Goal: Information Seeking & Learning: Learn about a topic

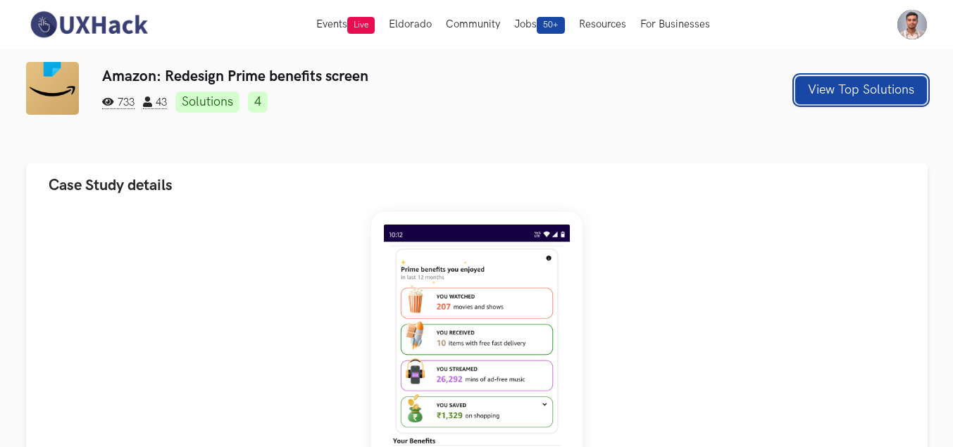
click at [838, 92] on button "View Top Solutions" at bounding box center [861, 90] width 132 height 28
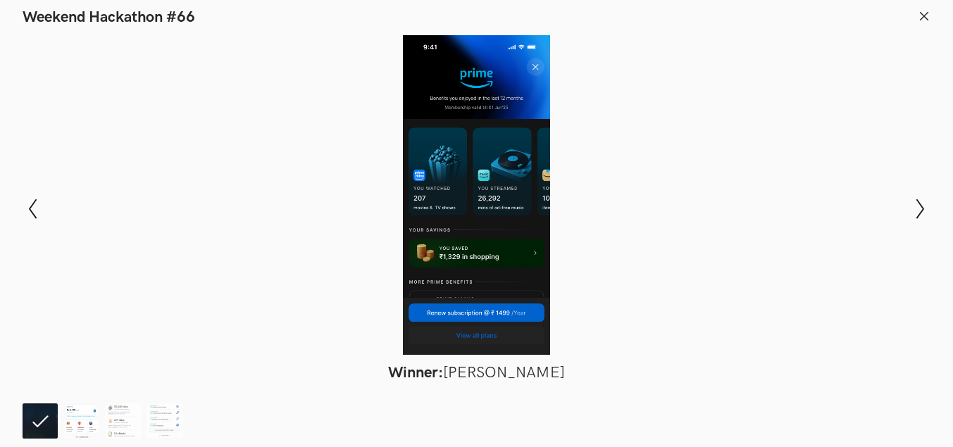
click at [76, 432] on img at bounding box center [81, 420] width 35 height 35
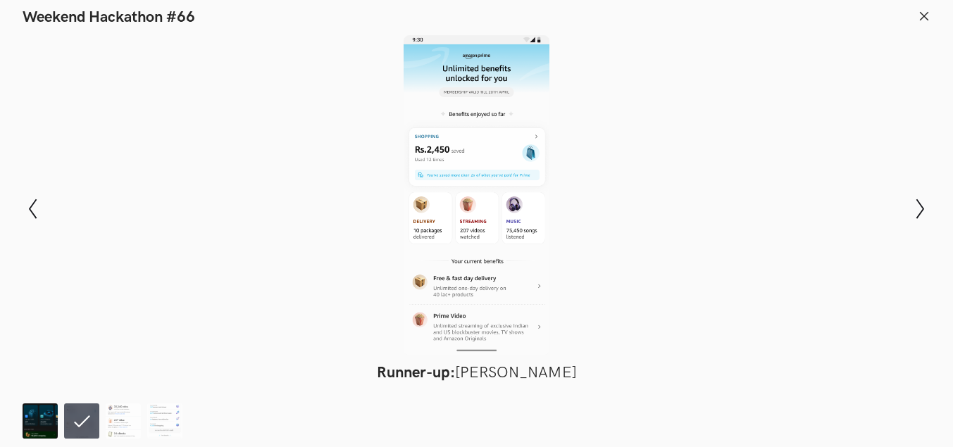
click at [35, 421] on img at bounding box center [40, 420] width 35 height 35
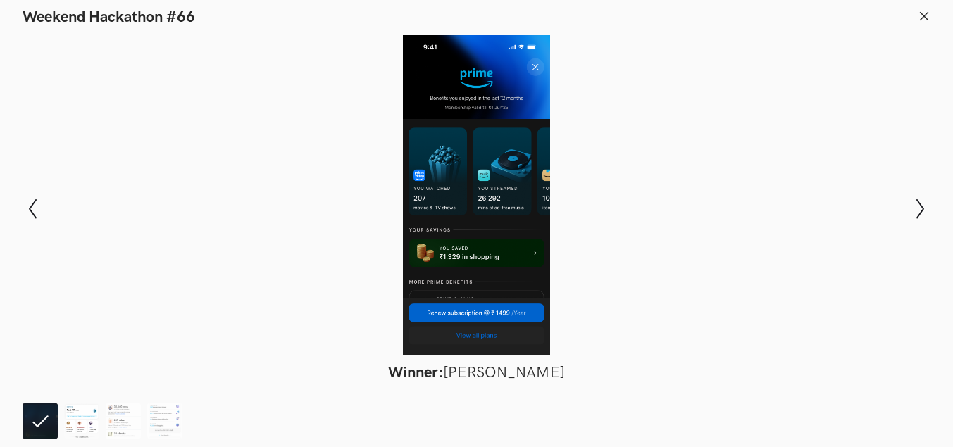
click at [82, 419] on img at bounding box center [81, 420] width 35 height 35
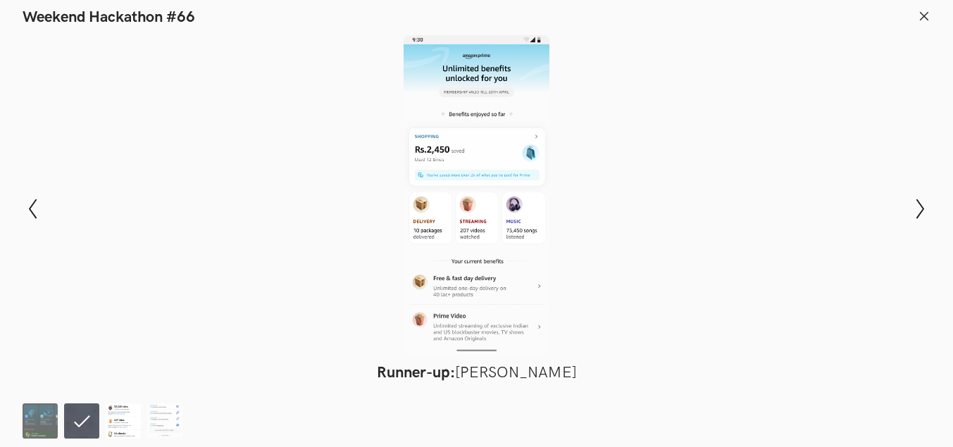
click at [111, 422] on img at bounding box center [123, 420] width 35 height 35
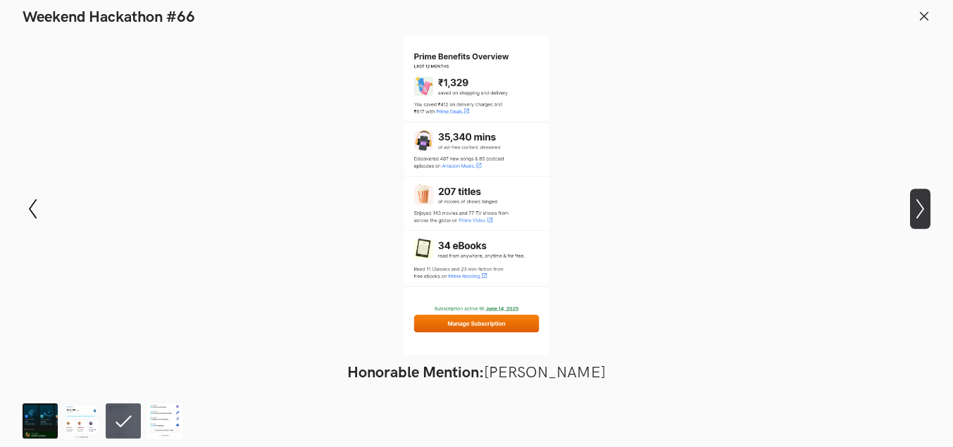
click at [922, 213] on icon "Show next slide" at bounding box center [920, 209] width 20 height 20
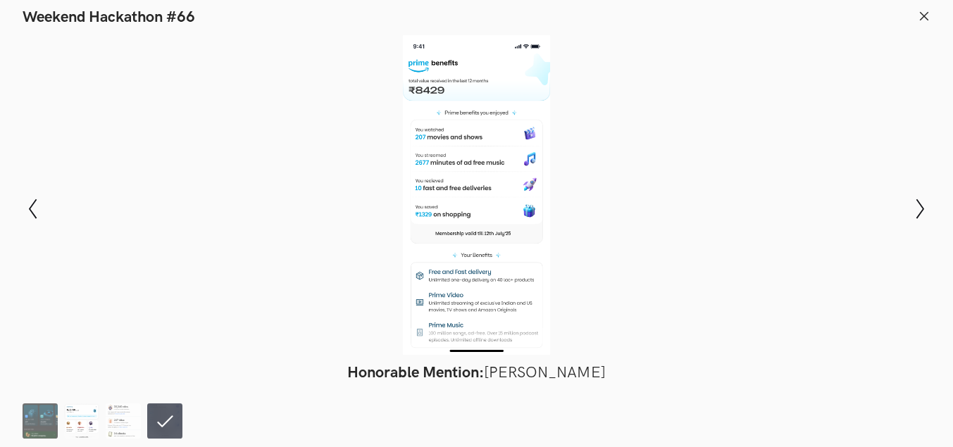
click at [85, 416] on img at bounding box center [81, 420] width 35 height 35
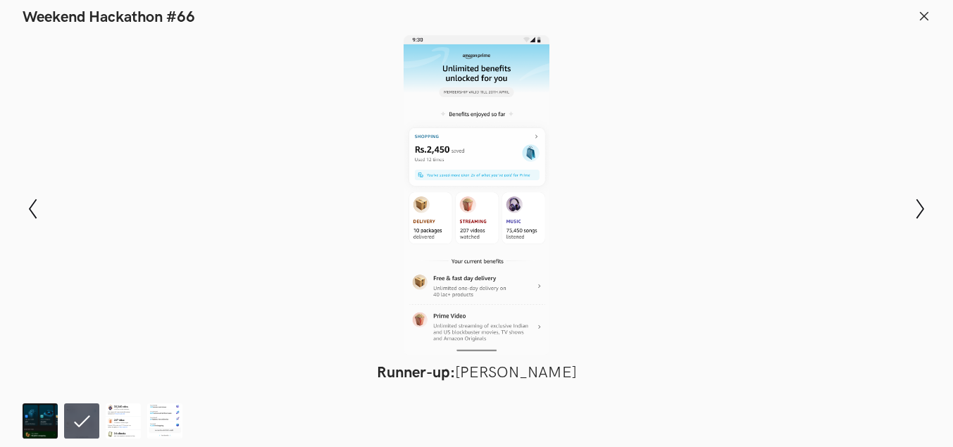
scroll to position [70, 0]
click at [32, 206] on icon at bounding box center [33, 209] width 8 height 20
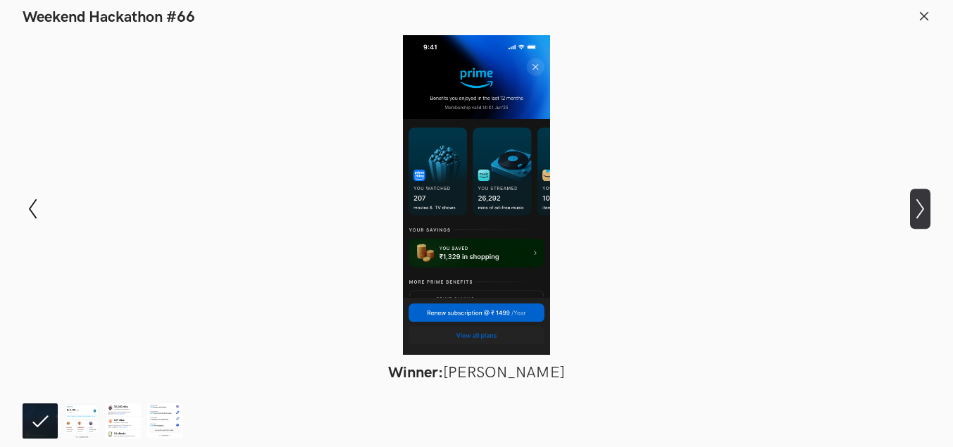
click at [927, 201] on icon "Show next slide" at bounding box center [920, 209] width 20 height 20
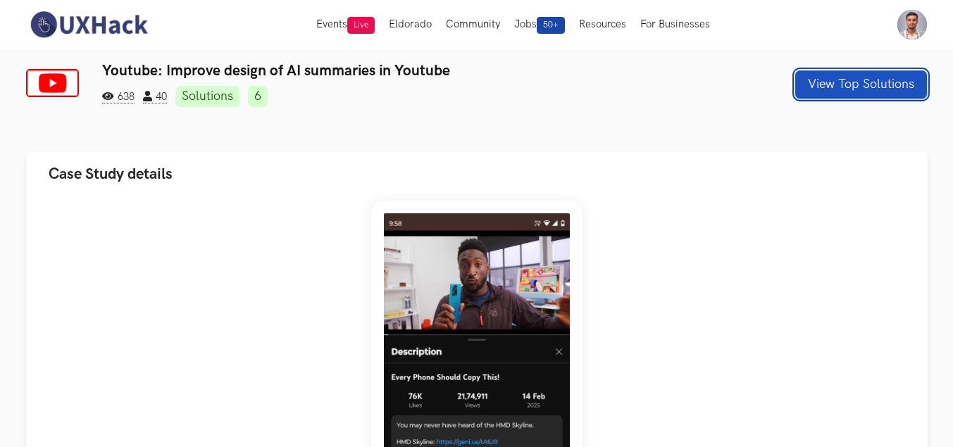
click at [855, 74] on button "View Top Solutions" at bounding box center [861, 84] width 132 height 28
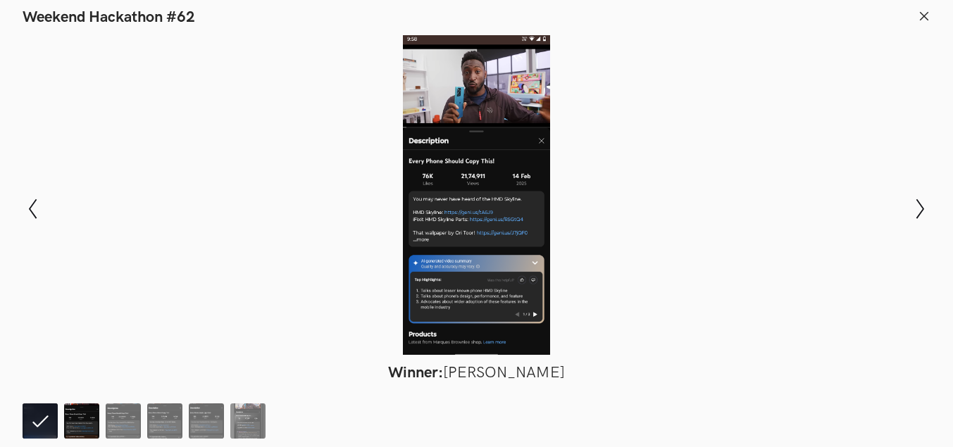
click at [65, 422] on img at bounding box center [81, 420] width 35 height 35
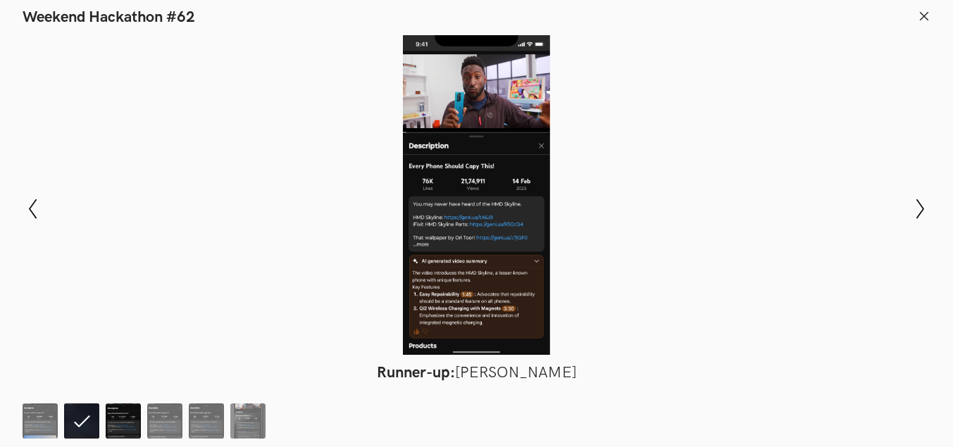
click at [138, 423] on img at bounding box center [123, 420] width 35 height 35
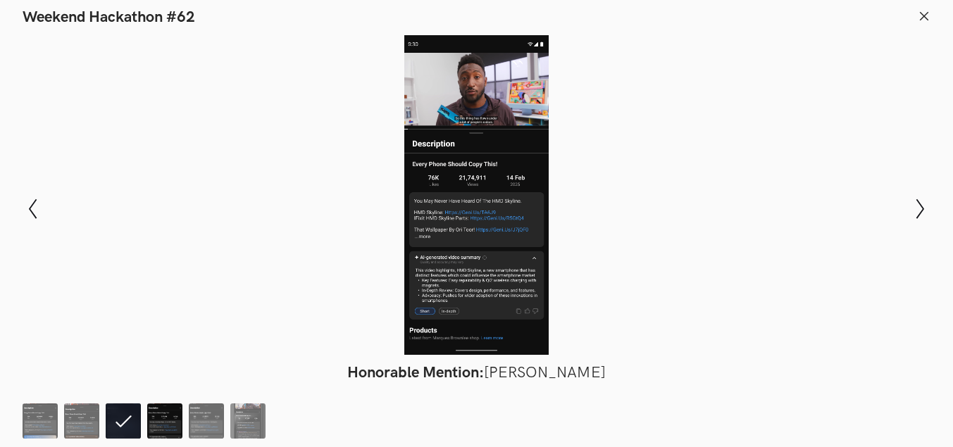
click at [161, 423] on img at bounding box center [164, 420] width 35 height 35
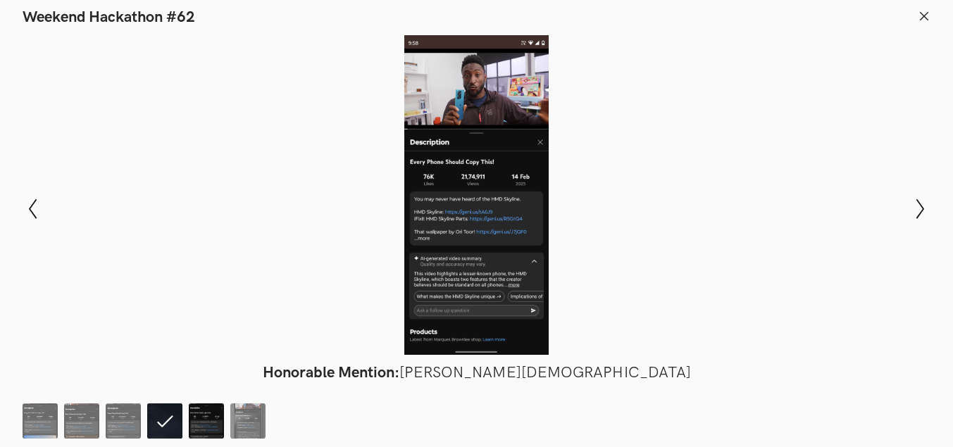
click at [222, 424] on img at bounding box center [206, 420] width 35 height 35
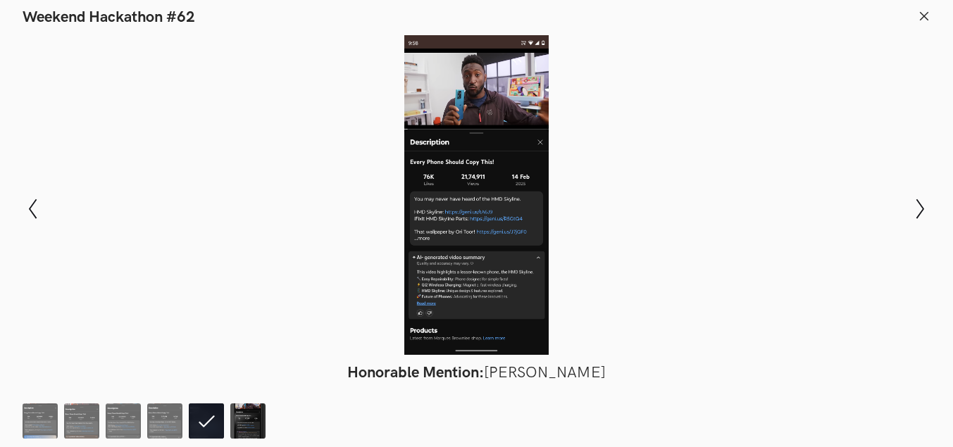
click at [236, 423] on img at bounding box center [247, 420] width 35 height 35
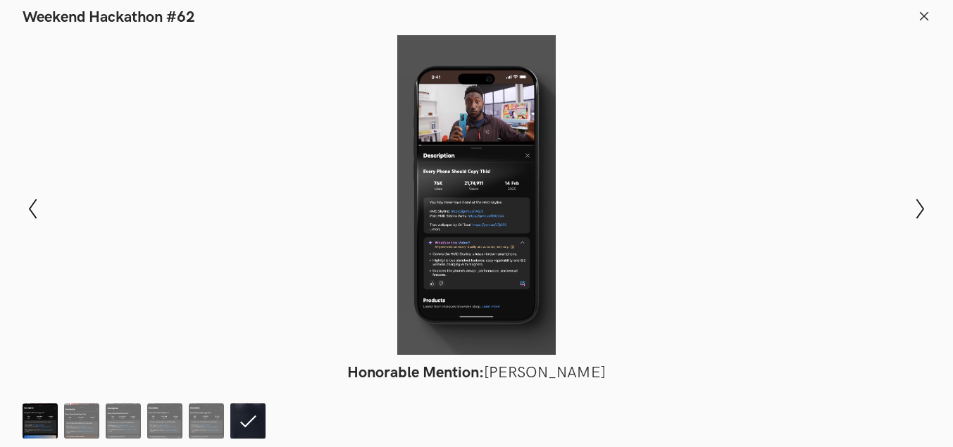
click at [37, 423] on img at bounding box center [40, 420] width 35 height 35
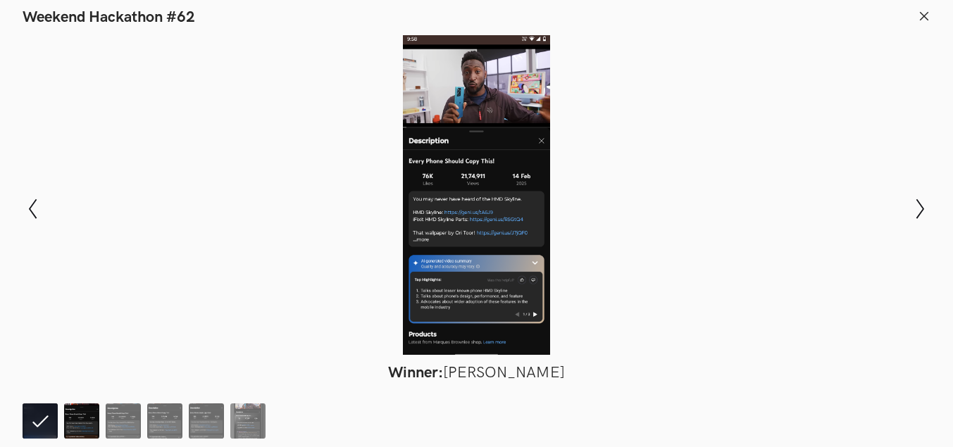
click at [89, 418] on img at bounding box center [81, 420] width 35 height 35
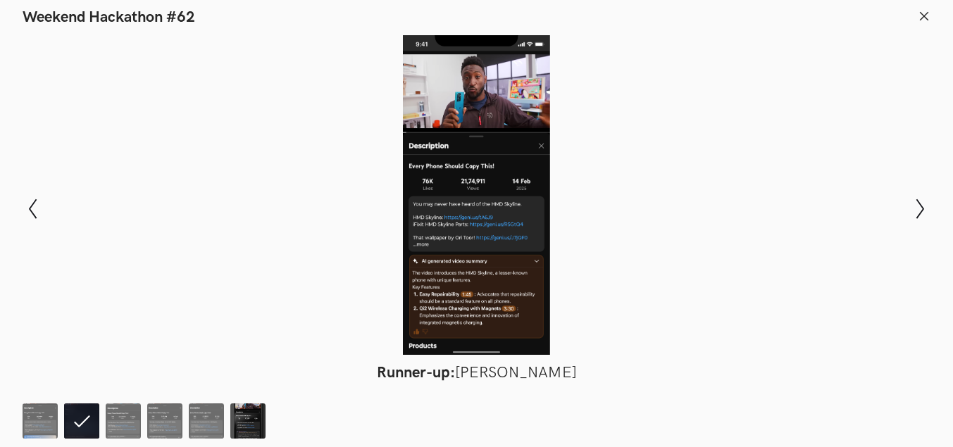
click at [251, 420] on img at bounding box center [247, 420] width 35 height 35
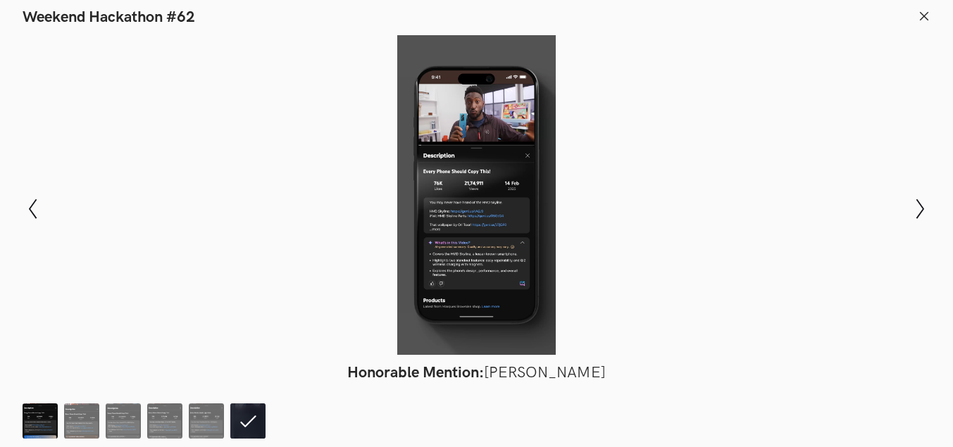
click at [32, 428] on img at bounding box center [40, 420] width 35 height 35
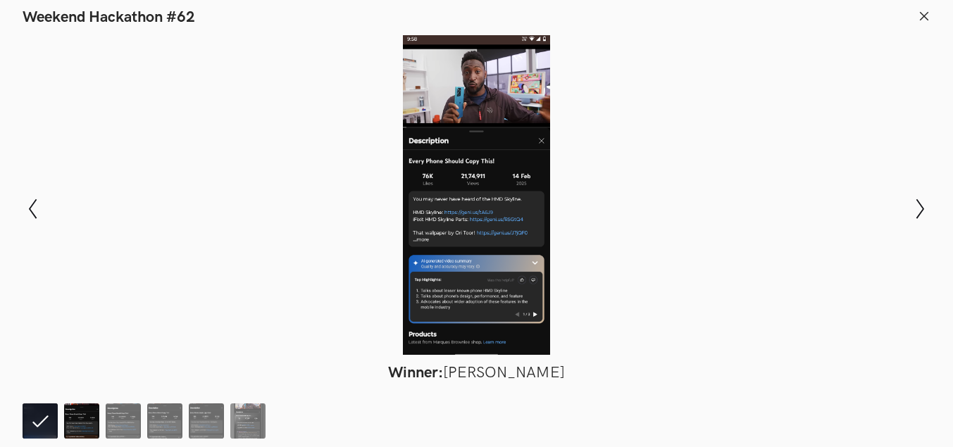
click at [87, 427] on img at bounding box center [81, 420] width 35 height 35
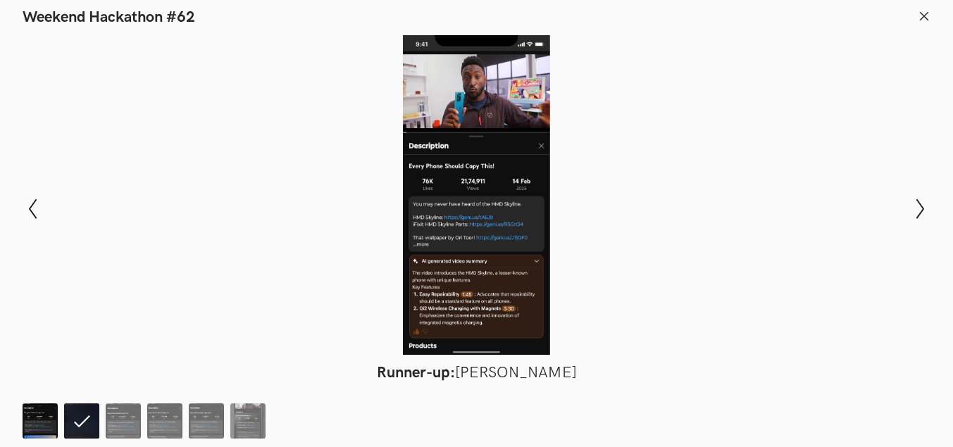
click at [31, 423] on img at bounding box center [40, 420] width 35 height 35
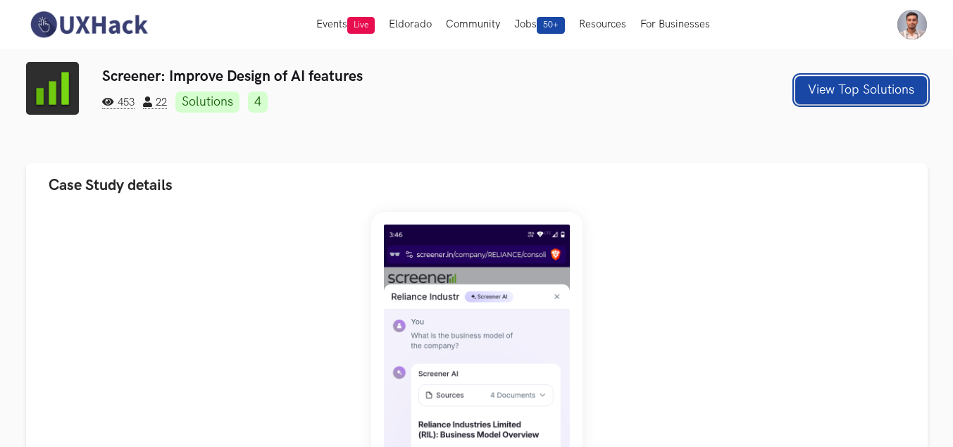
click at [850, 79] on button "View Top Solutions" at bounding box center [861, 90] width 132 height 28
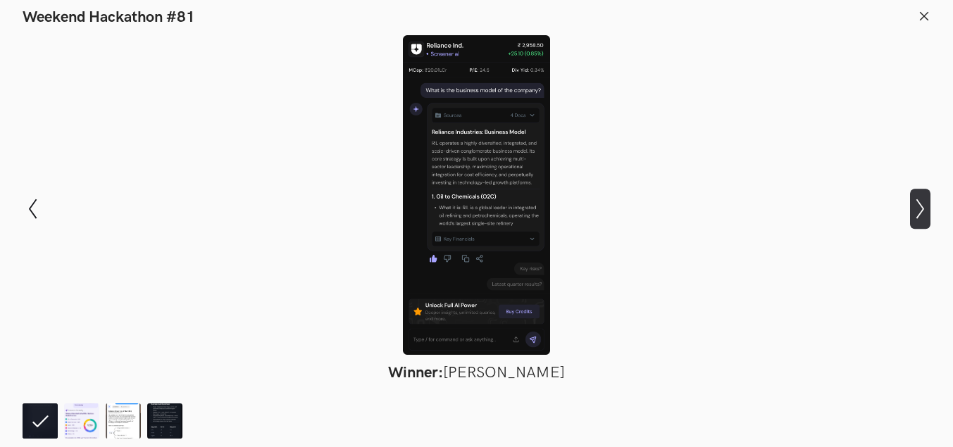
click at [929, 210] on icon "Show next slide" at bounding box center [920, 209] width 20 height 20
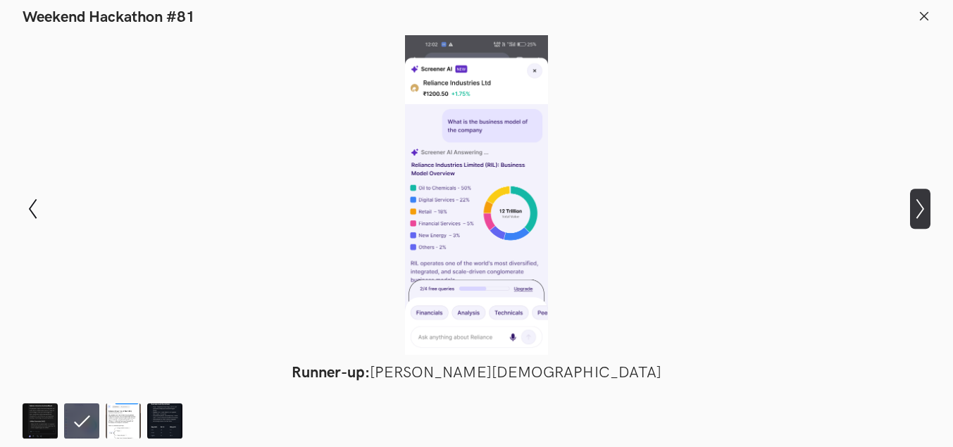
click at [929, 210] on icon "Show next slide" at bounding box center [920, 209] width 20 height 20
